Goal: Task Accomplishment & Management: Use online tool/utility

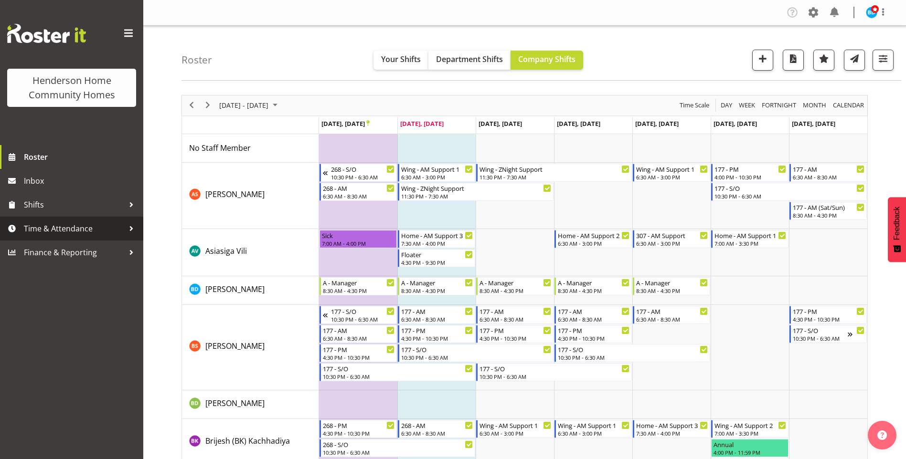
drag, startPoint x: 52, startPoint y: 229, endPoint x: 47, endPoint y: 235, distance: 7.1
click at [52, 229] on span "Time & Attendance" at bounding box center [74, 229] width 100 height 14
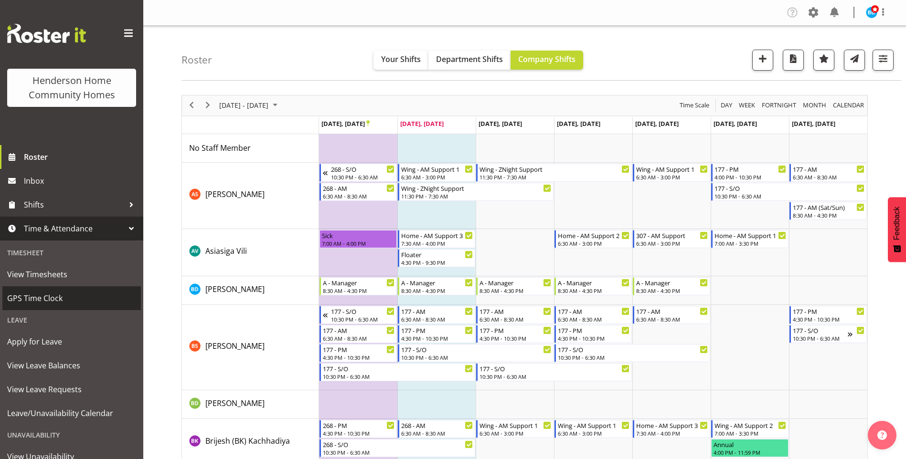
click at [29, 299] on span "GPS Time Clock" at bounding box center [71, 298] width 129 height 14
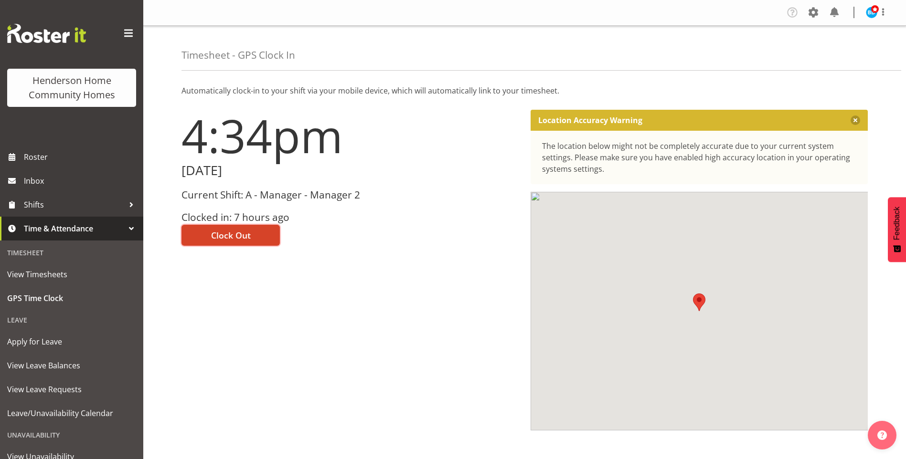
click at [255, 236] on button "Clock Out" at bounding box center [230, 235] width 98 height 21
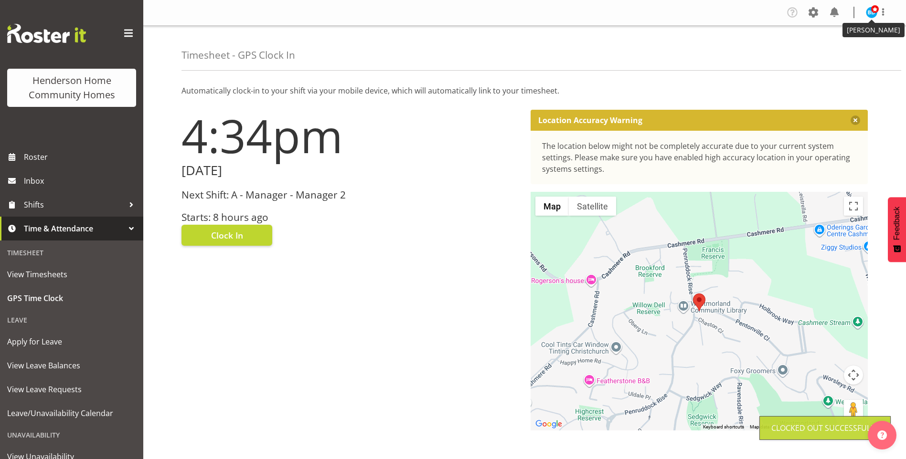
click at [872, 12] on span at bounding box center [875, 9] width 8 height 8
click at [821, 51] on link "Log Out" at bounding box center [843, 50] width 92 height 17
